Goal: Task Accomplishment & Management: Complete application form

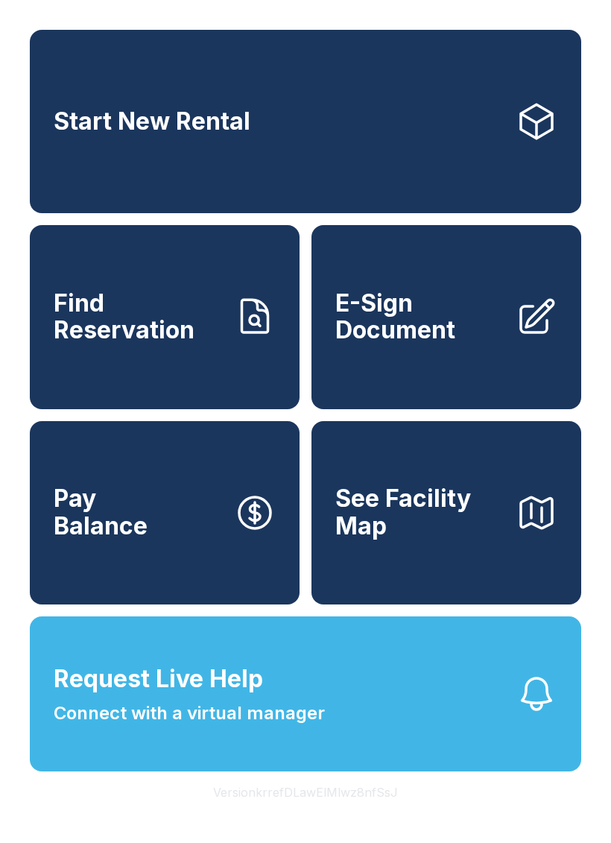
scroll to position [18, 0]
click at [510, 733] on button "Request Live Help Connect with a virtual manager" at bounding box center [306, 694] width 552 height 155
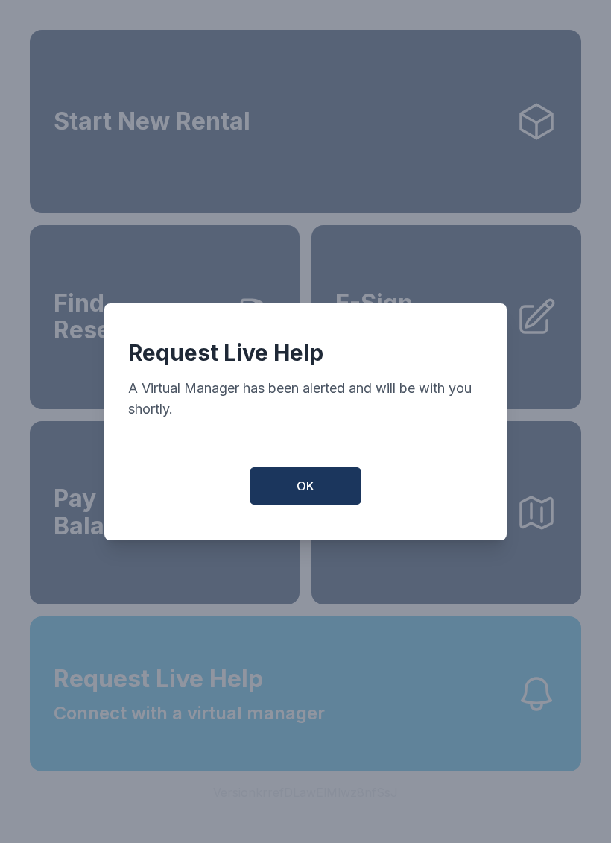
click at [323, 471] on div "Request Live Help A Virtual Manager has been alerted and will be with you short…" at bounding box center [305, 422] width 403 height 237
click at [342, 493] on button "OK" at bounding box center [306, 486] width 112 height 37
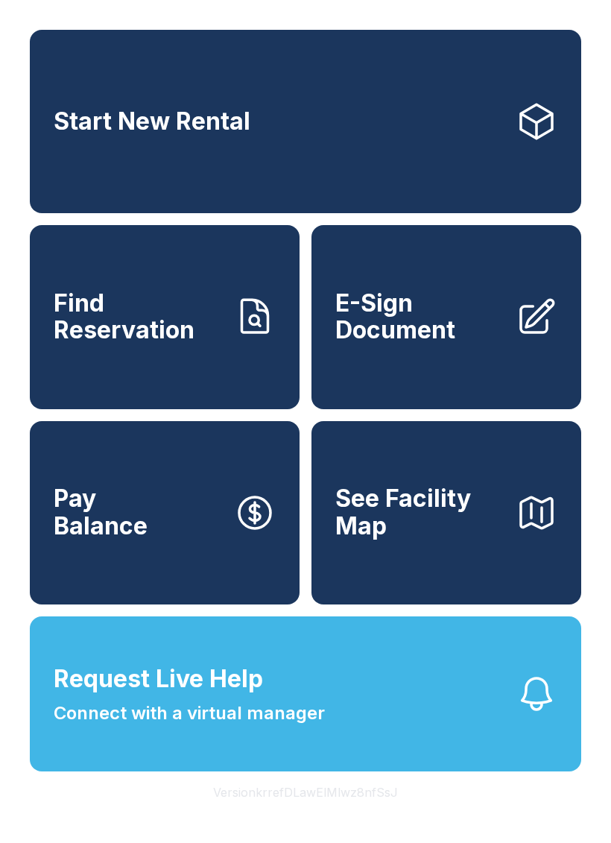
click at [430, 710] on button "Request Live Help Connect with a virtual manager" at bounding box center [306, 694] width 552 height 155
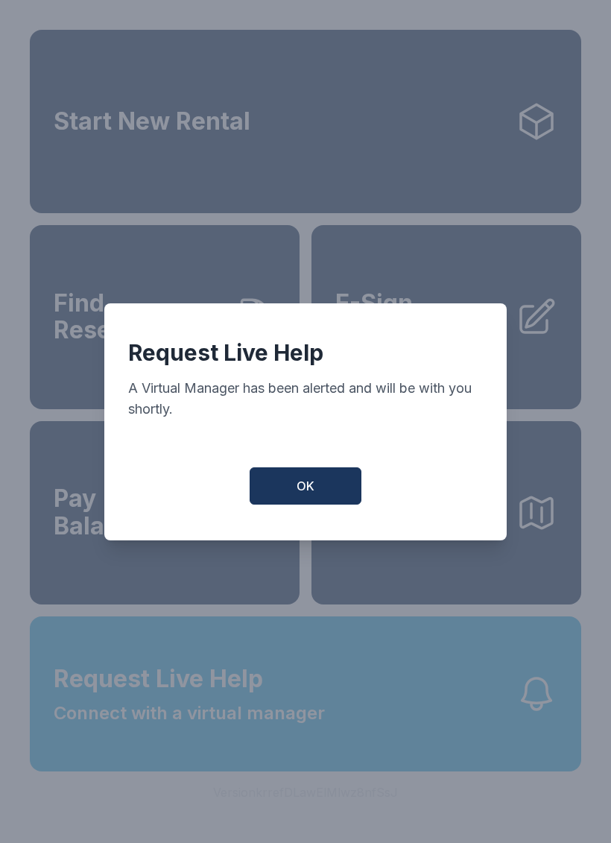
click at [348, 490] on button "OK" at bounding box center [306, 486] width 112 height 37
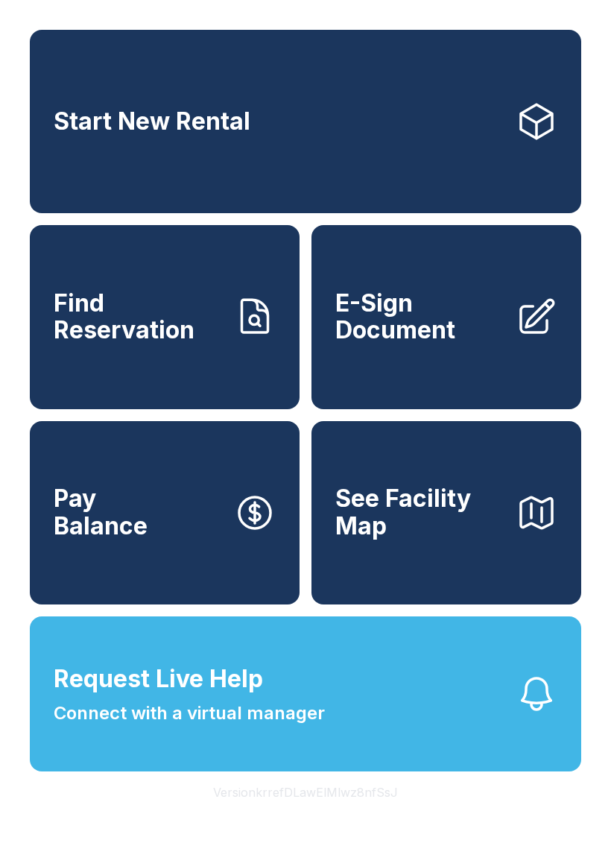
click at [348, 489] on button "See Facility Map" at bounding box center [447, 512] width 270 height 183
click at [456, 322] on span "E-Sign Document" at bounding box center [420, 317] width 169 height 54
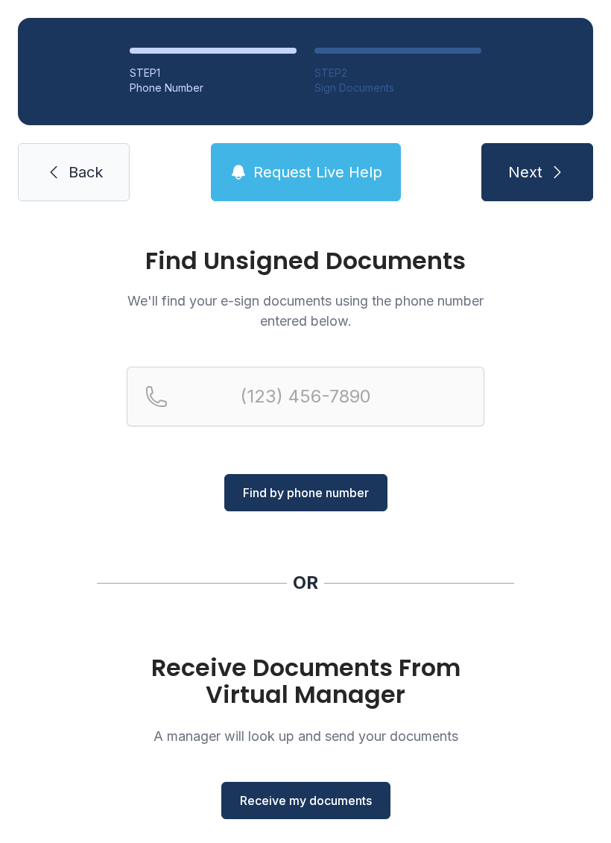
click at [309, 783] on button "Receive my documents" at bounding box center [305, 800] width 169 height 37
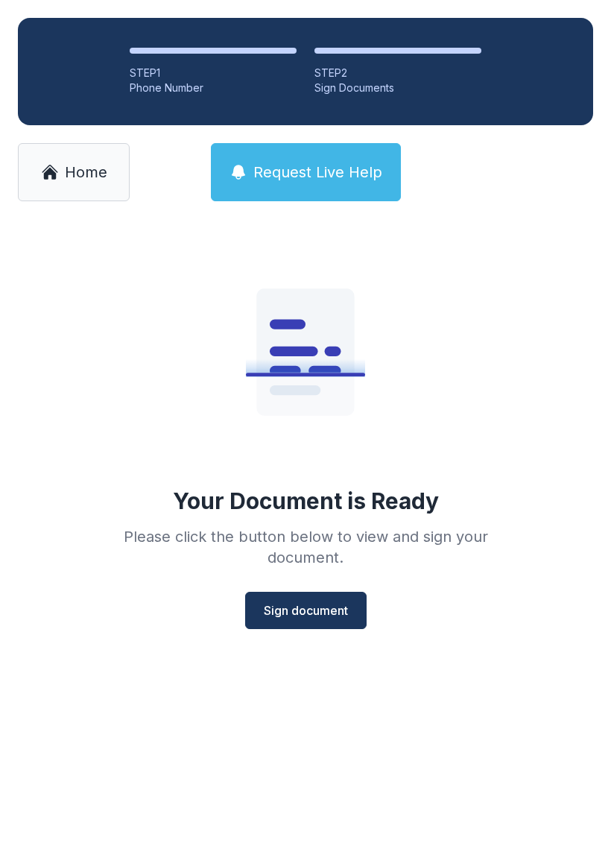
click at [323, 614] on span "Sign document" at bounding box center [306, 611] width 84 height 18
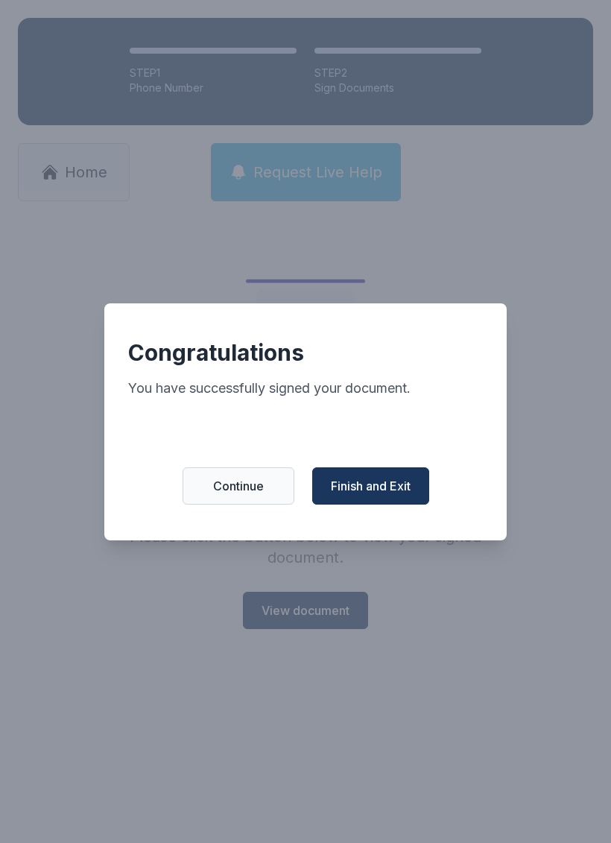
click at [371, 494] on span "Finish and Exit" at bounding box center [371, 486] width 80 height 18
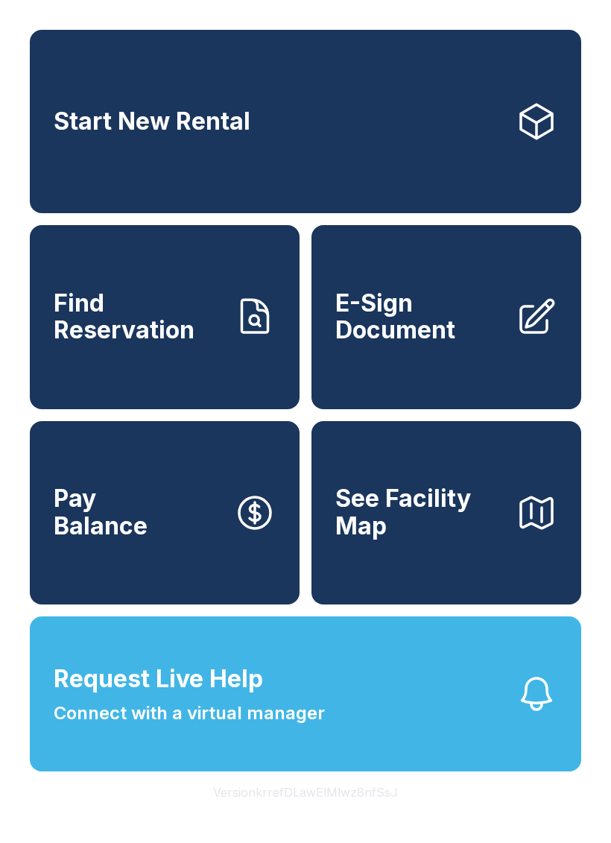
click at [142, 697] on span "Request Live Help" at bounding box center [159, 679] width 210 height 36
